Goal: Task Accomplishment & Management: Manage account settings

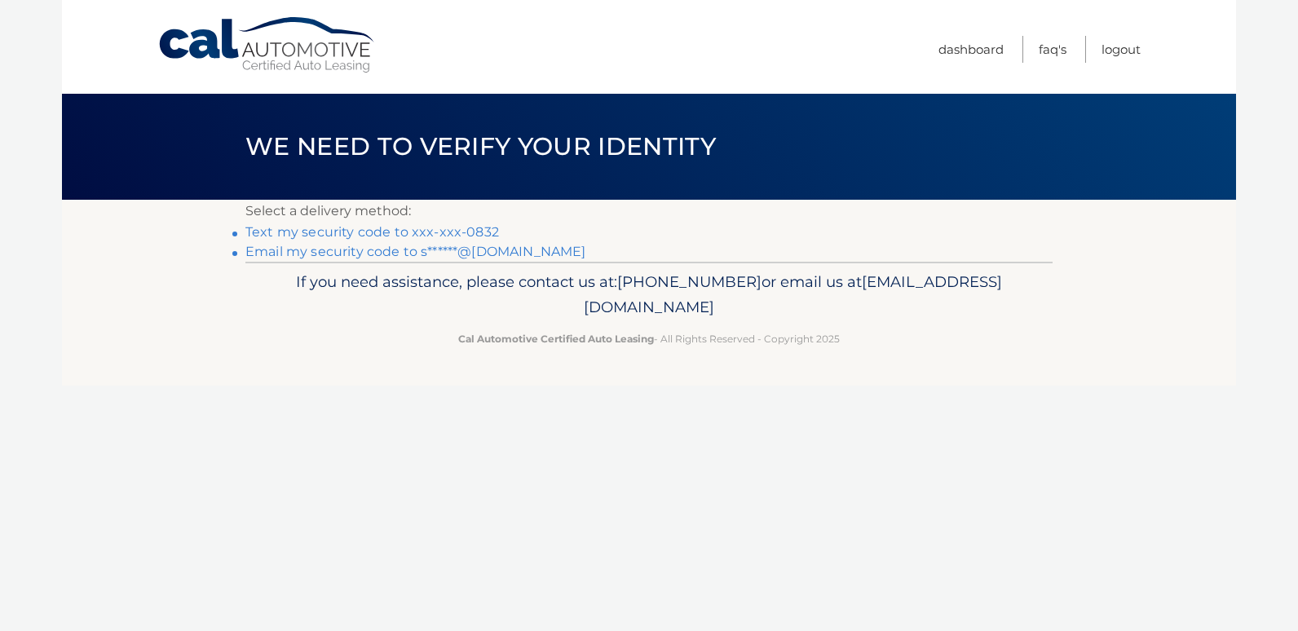
click at [329, 233] on link "Text my security code to xxx-xxx-0832" at bounding box center [372, 231] width 254 height 15
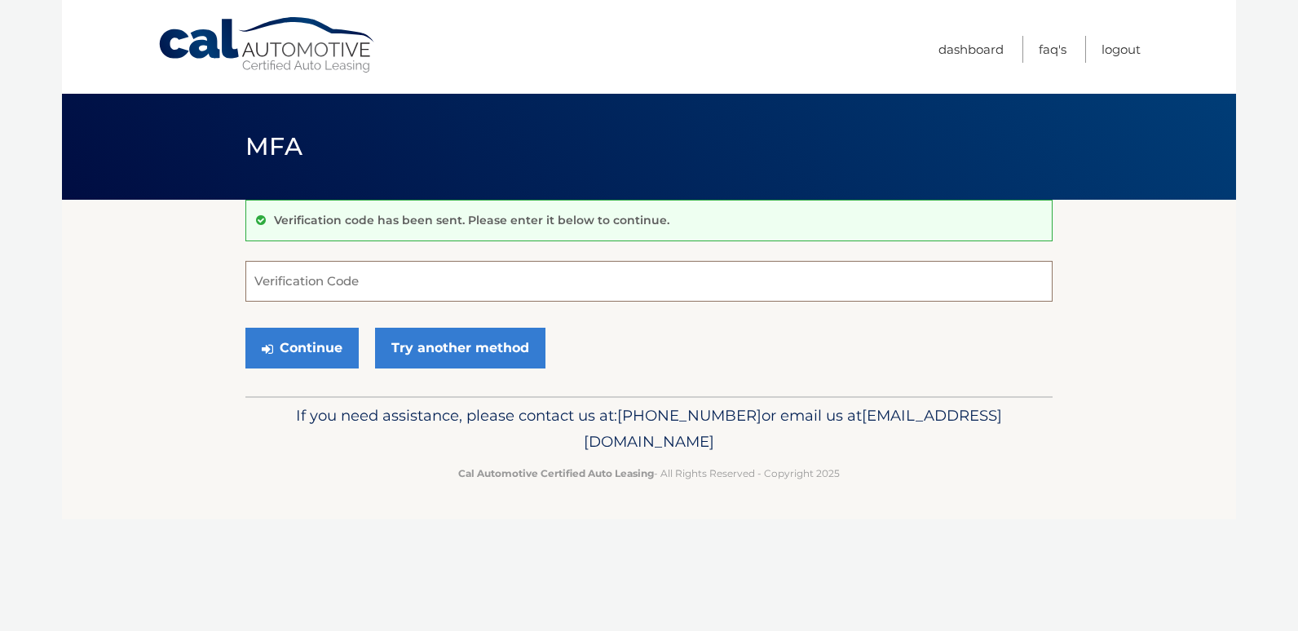
click at [311, 282] on input "Verification Code" at bounding box center [648, 281] width 807 height 41
type input "934359"
click at [285, 363] on button "Continue" at bounding box center [301, 348] width 113 height 41
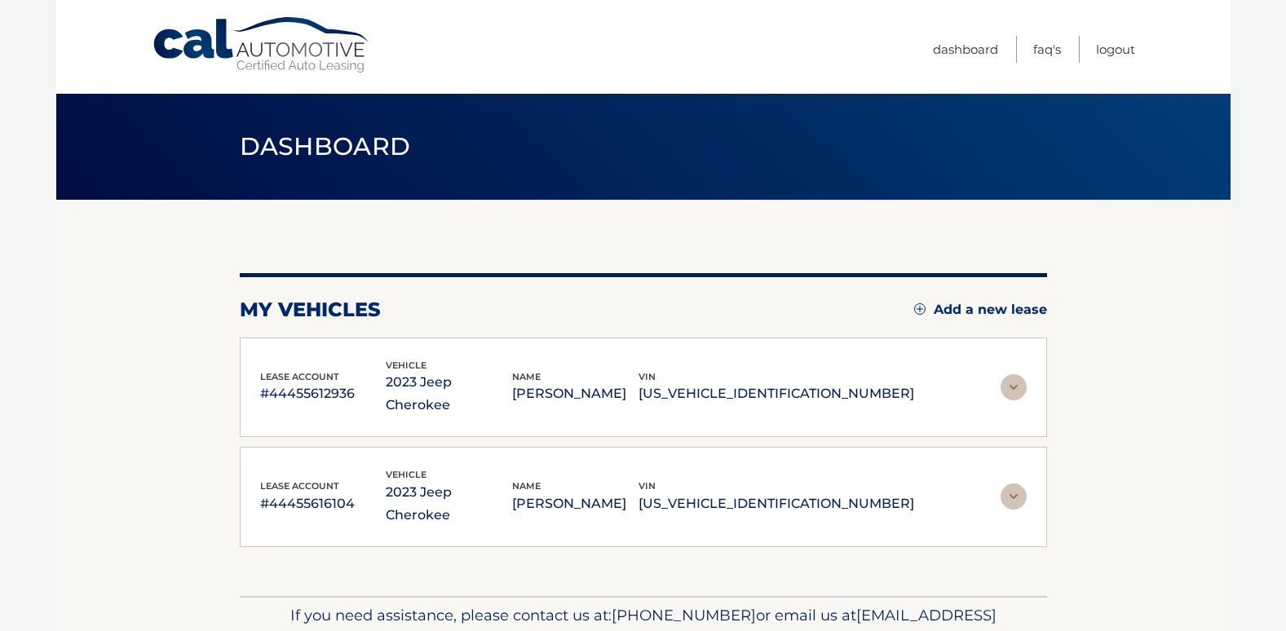
click at [1015, 376] on img at bounding box center [1014, 387] width 26 height 26
